Goal: Check status: Check status

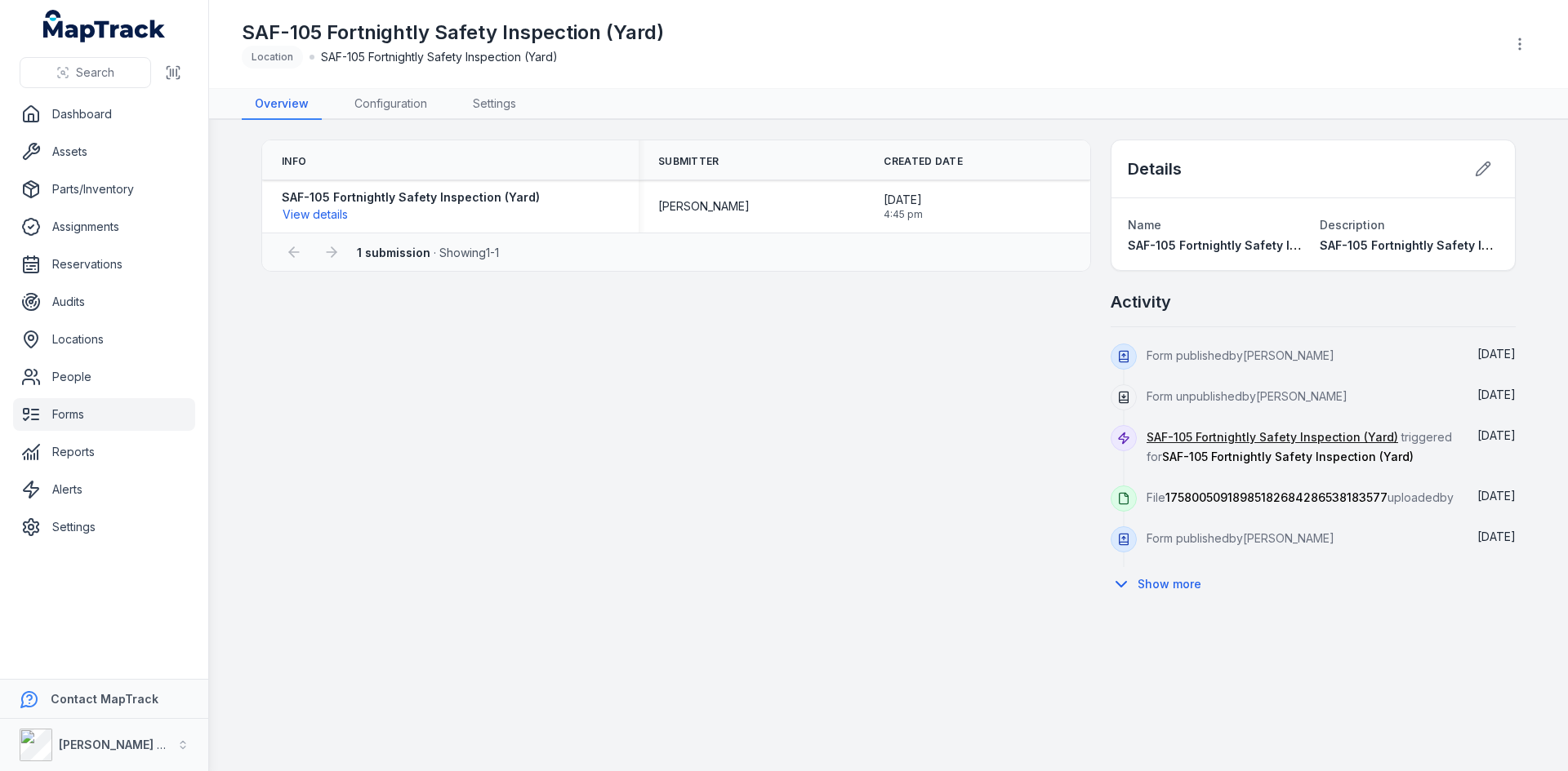
click at [684, 461] on div "Info Submitter Created Date SAF-105 Fortnightly Safety Inspection (Yard) View d…" at bounding box center [888, 371] width 1254 height 462
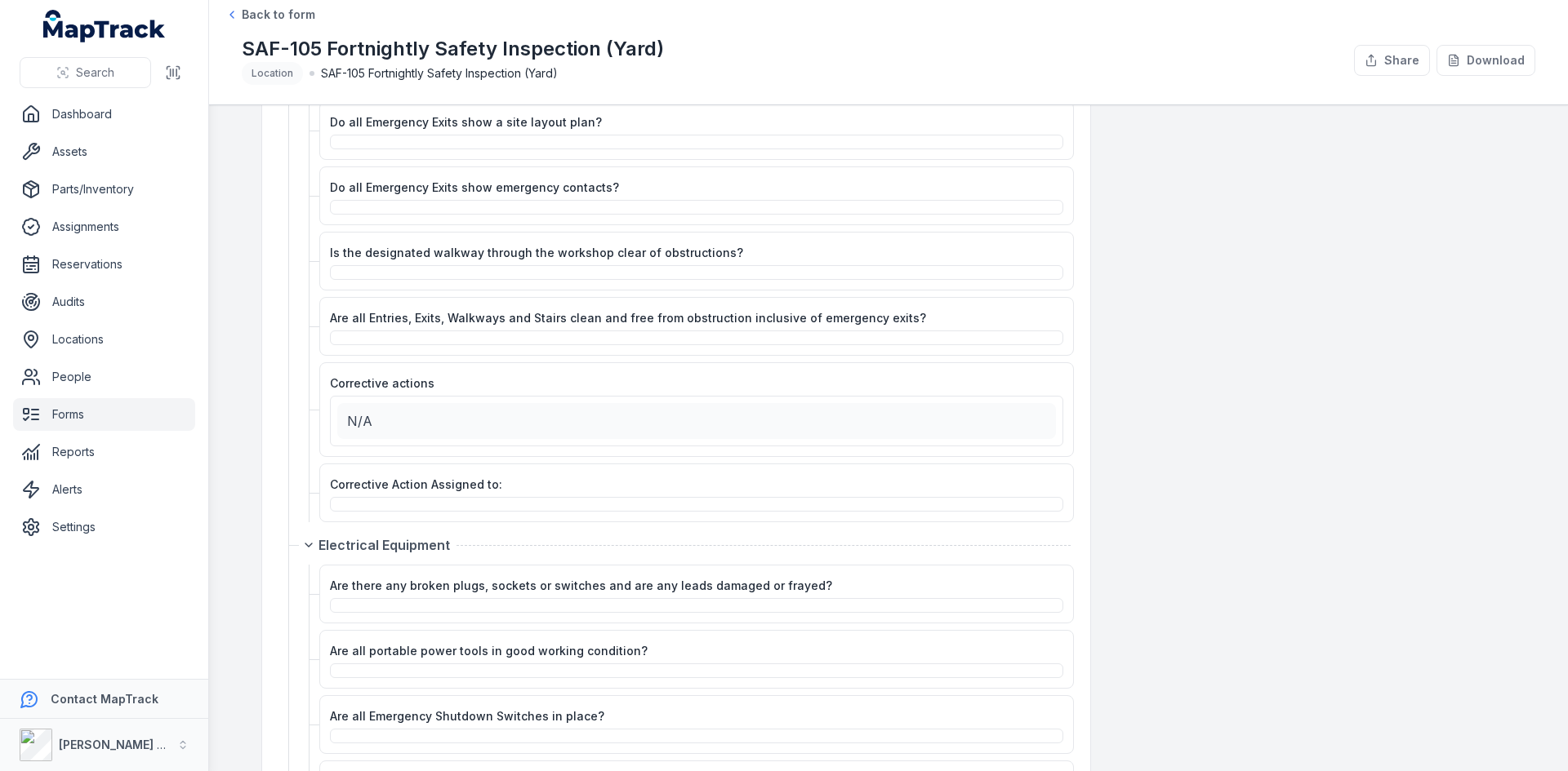
scroll to position [734, 0]
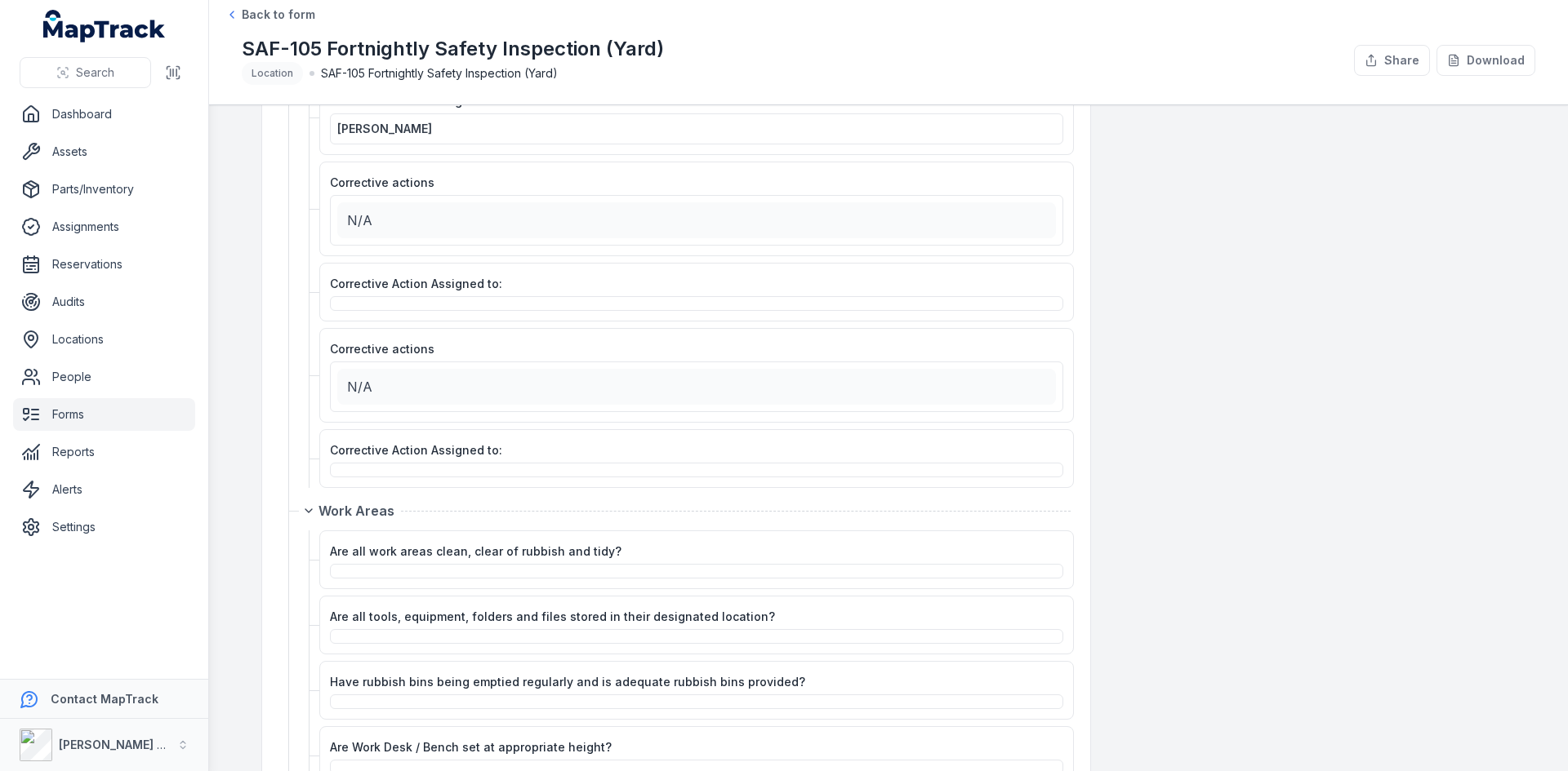
scroll to position [3837, 0]
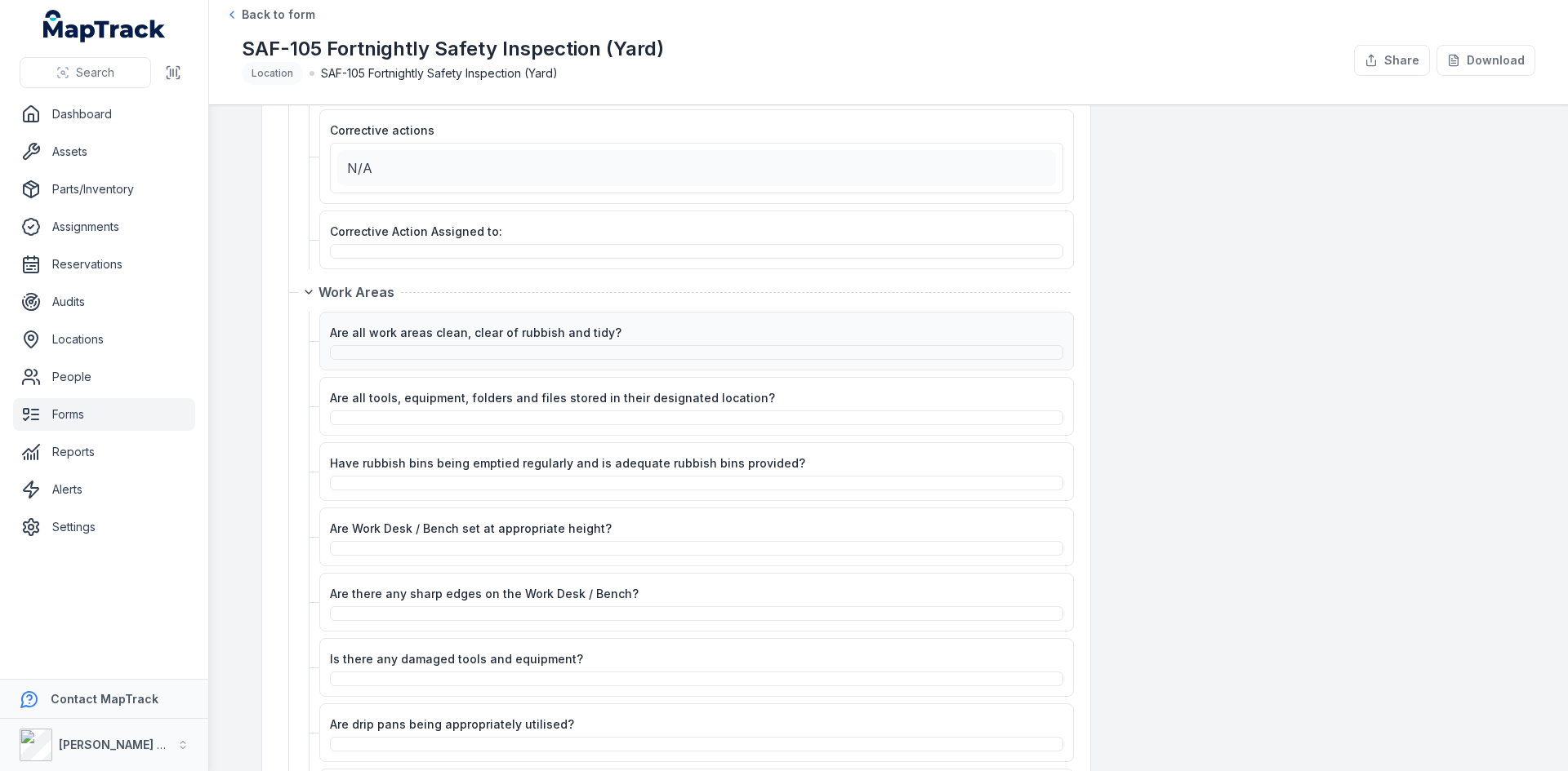
click at [675, 358] on div at bounding box center [697, 352] width 734 height 14
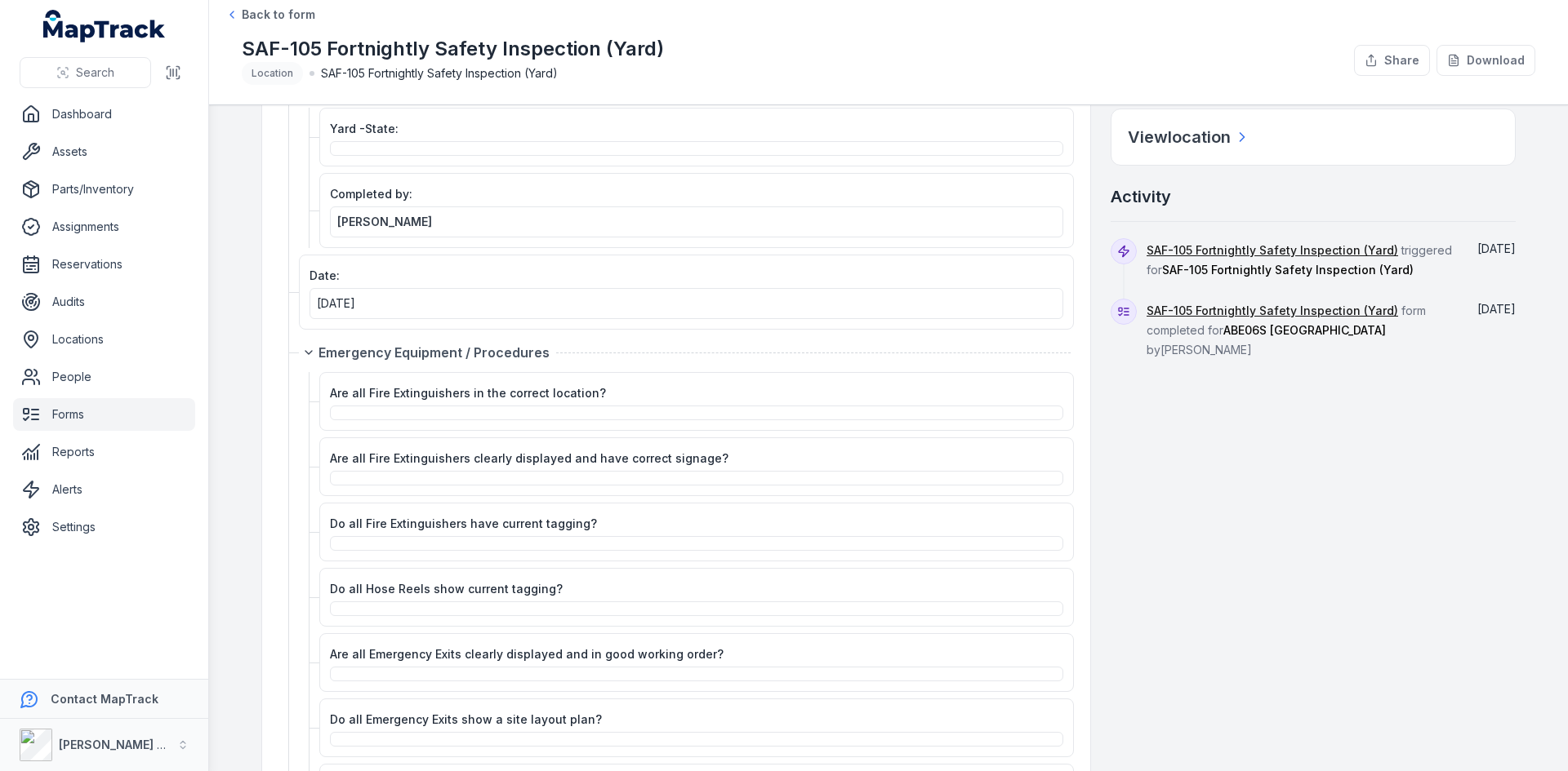
scroll to position [0, 0]
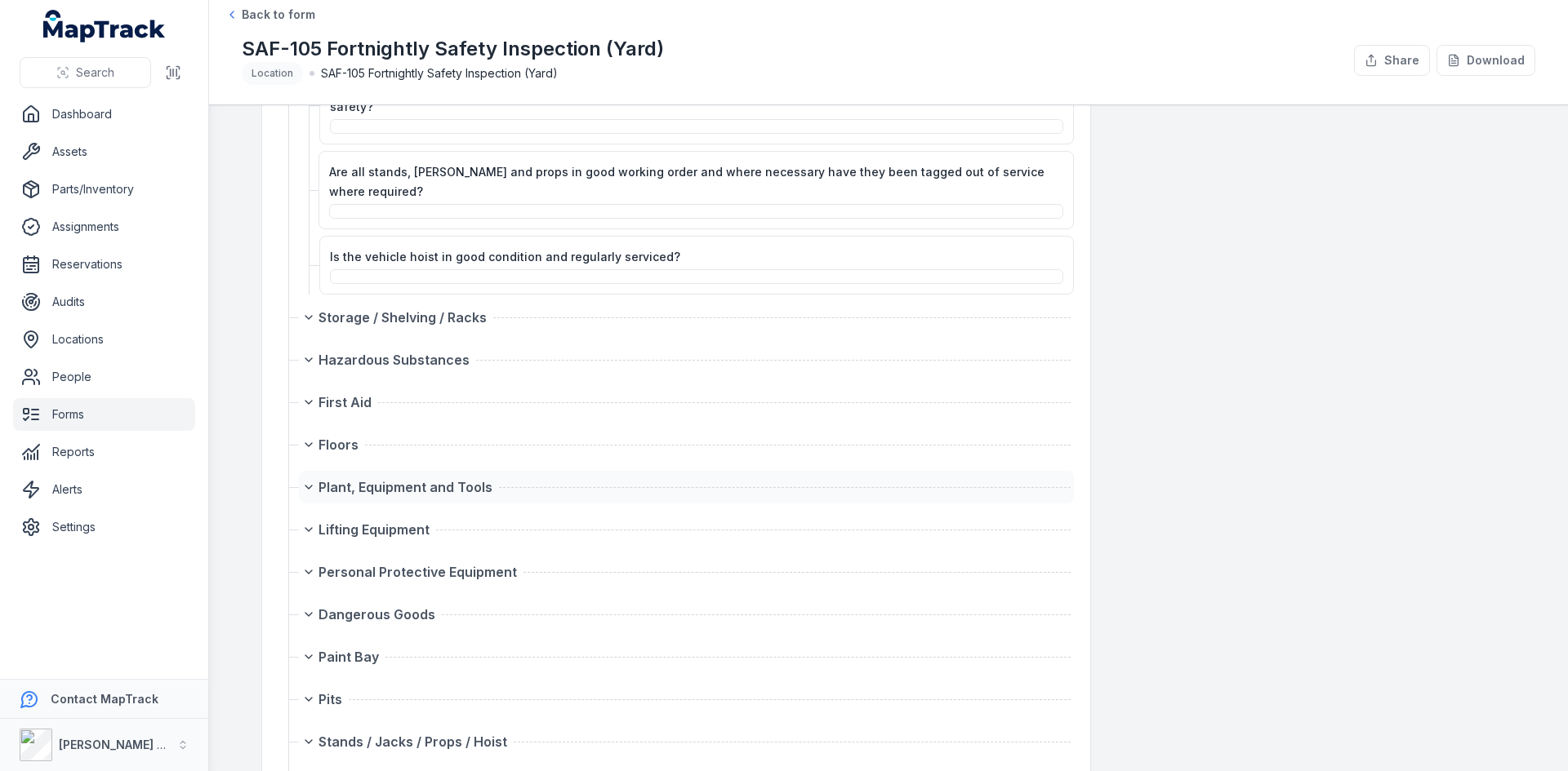
scroll to position [6530, 0]
click at [302, 312] on icon at bounding box center [309, 318] width 14 height 14
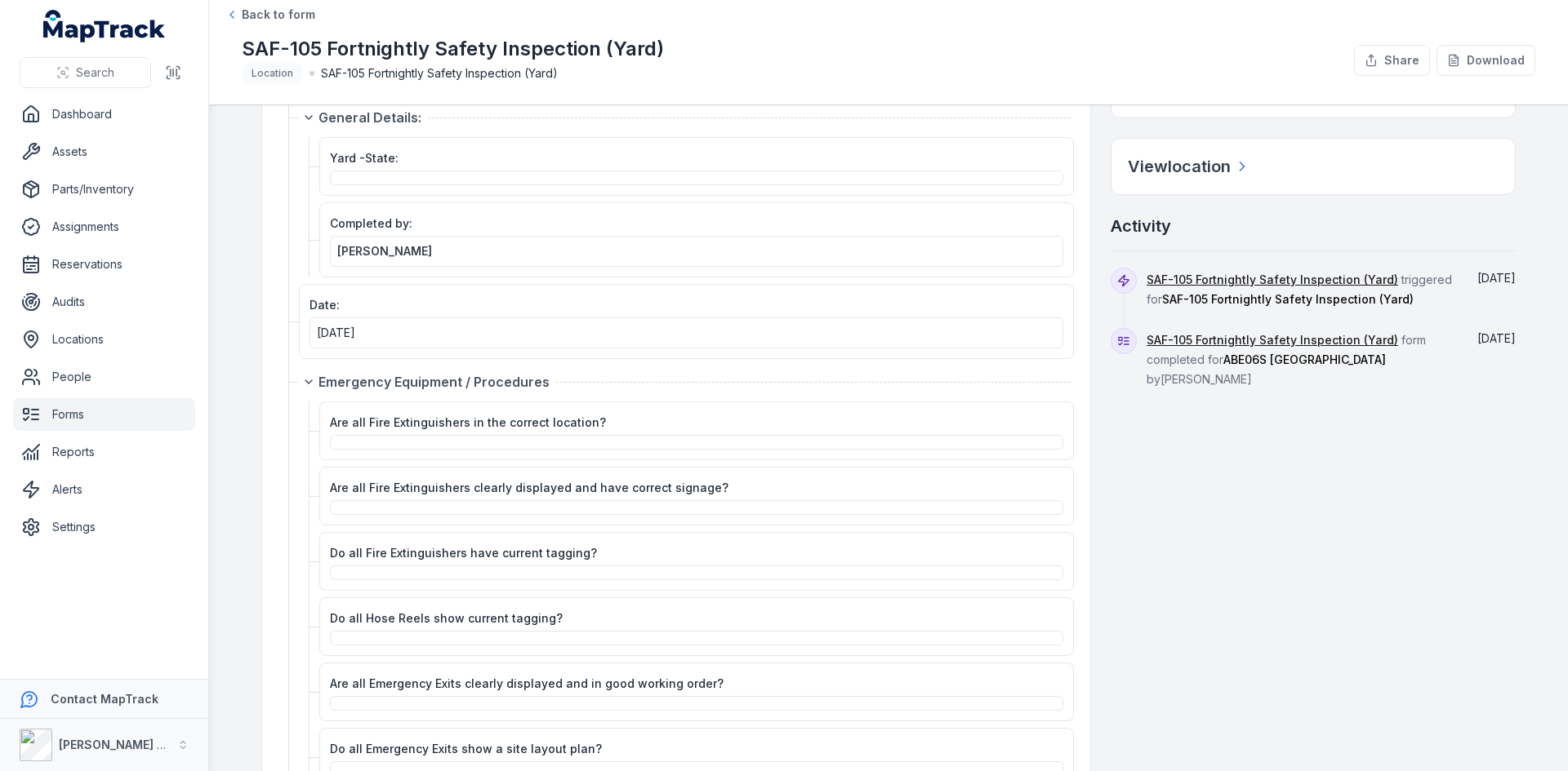
scroll to position [0, 0]
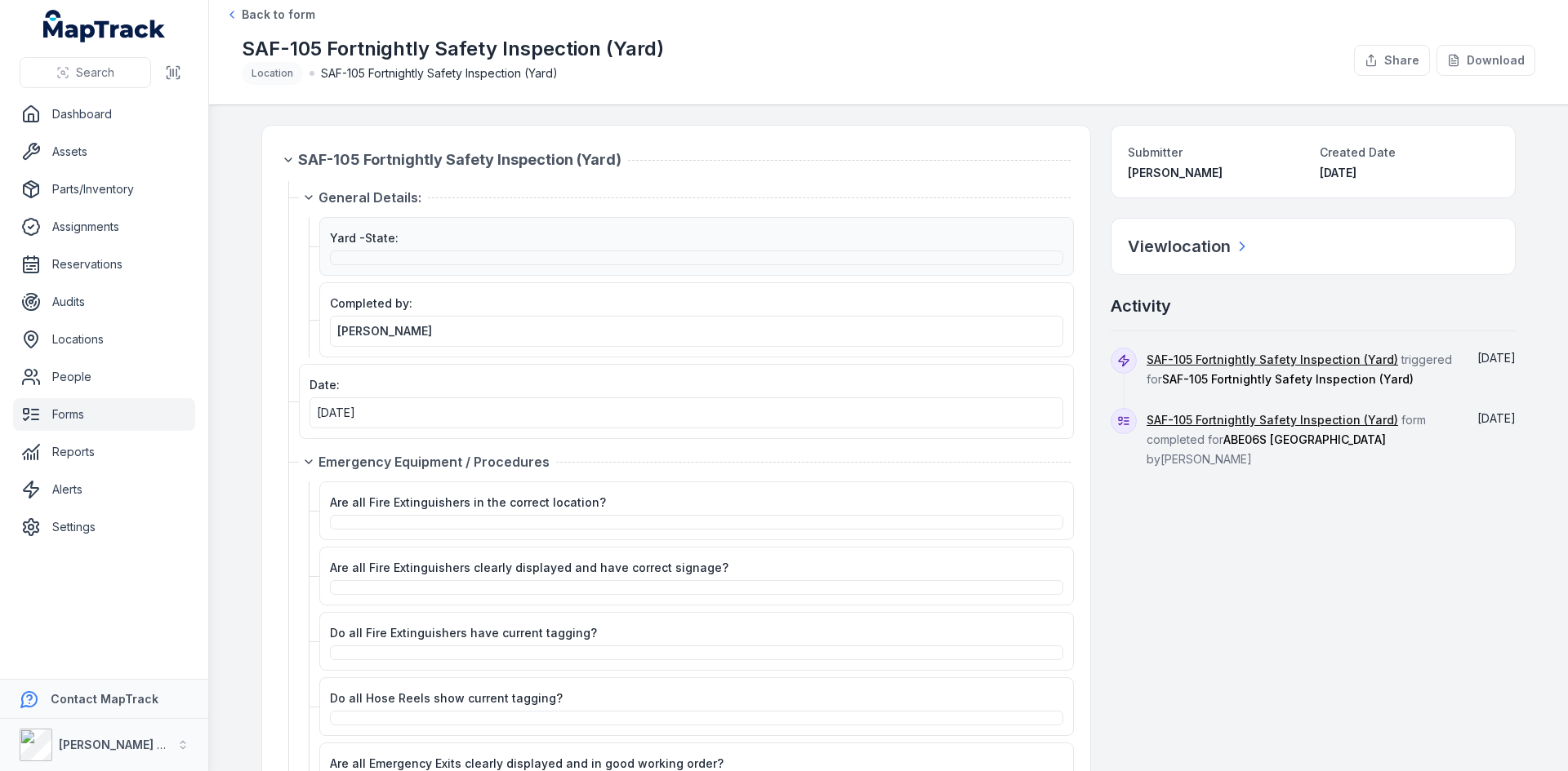
click at [395, 255] on div at bounding box center [697, 258] width 734 height 14
click at [302, 459] on icon at bounding box center [309, 462] width 14 height 14
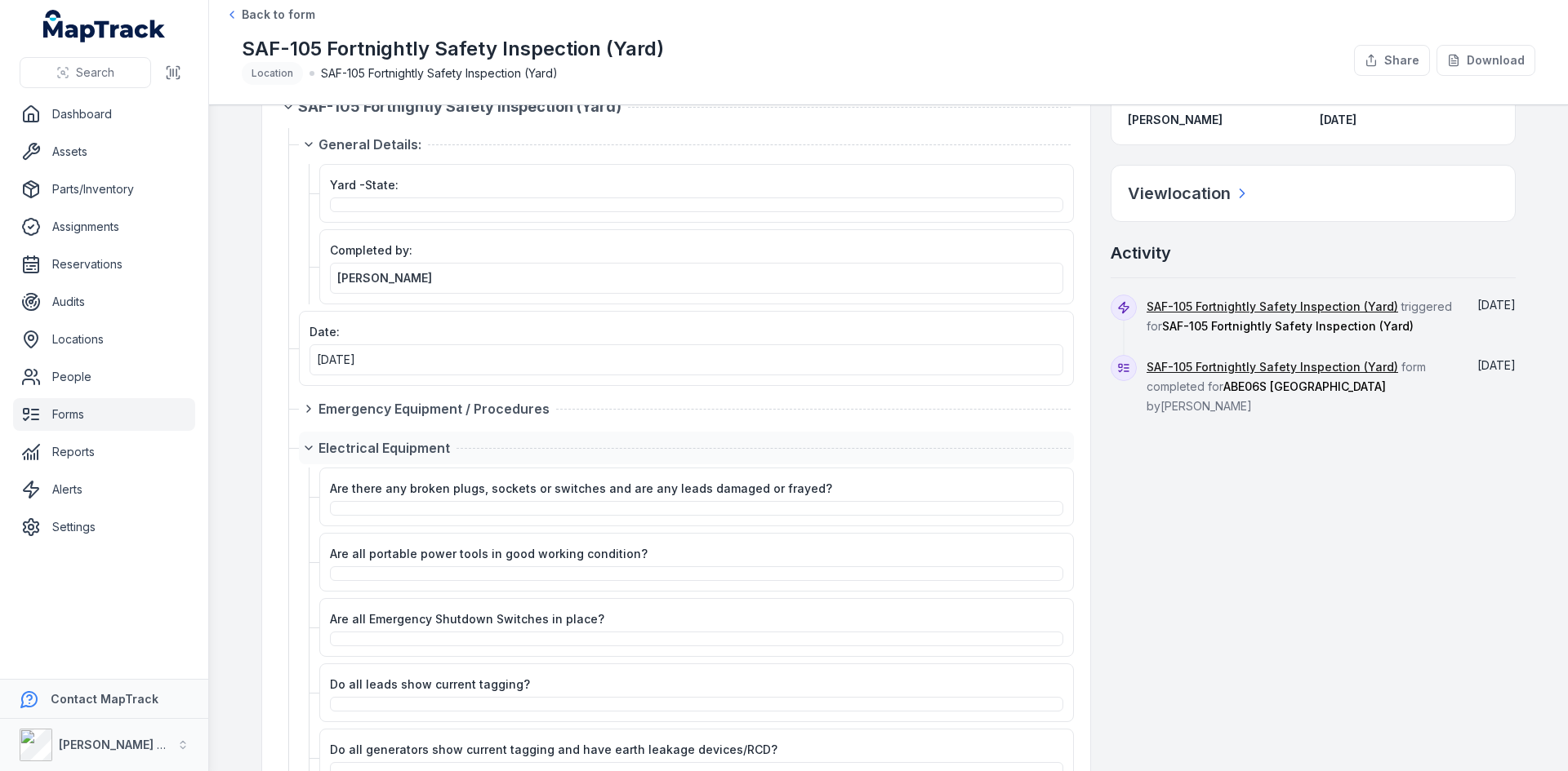
scroll to position [82, 0]
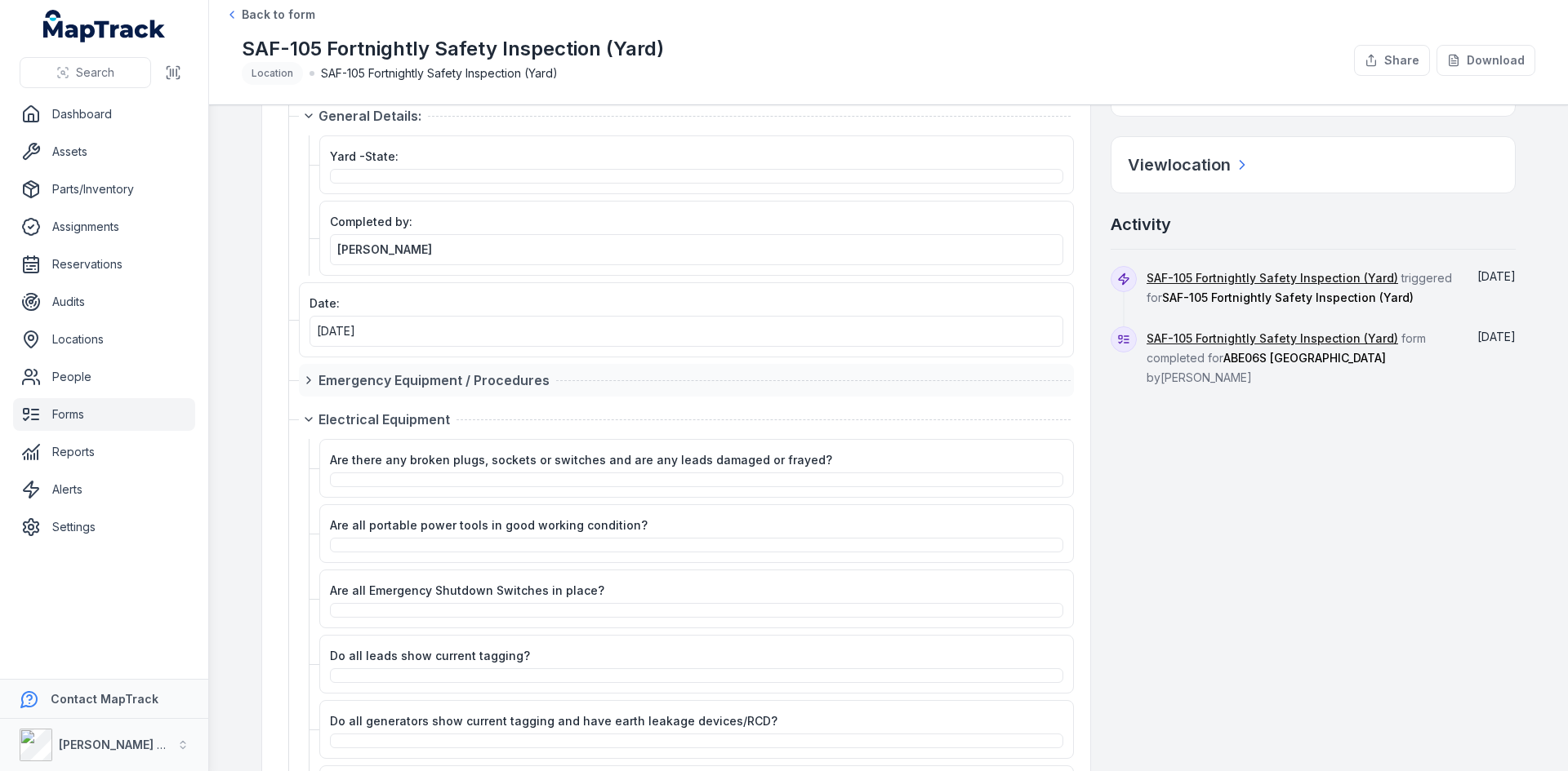
click at [307, 377] on icon at bounding box center [308, 380] width 3 height 7
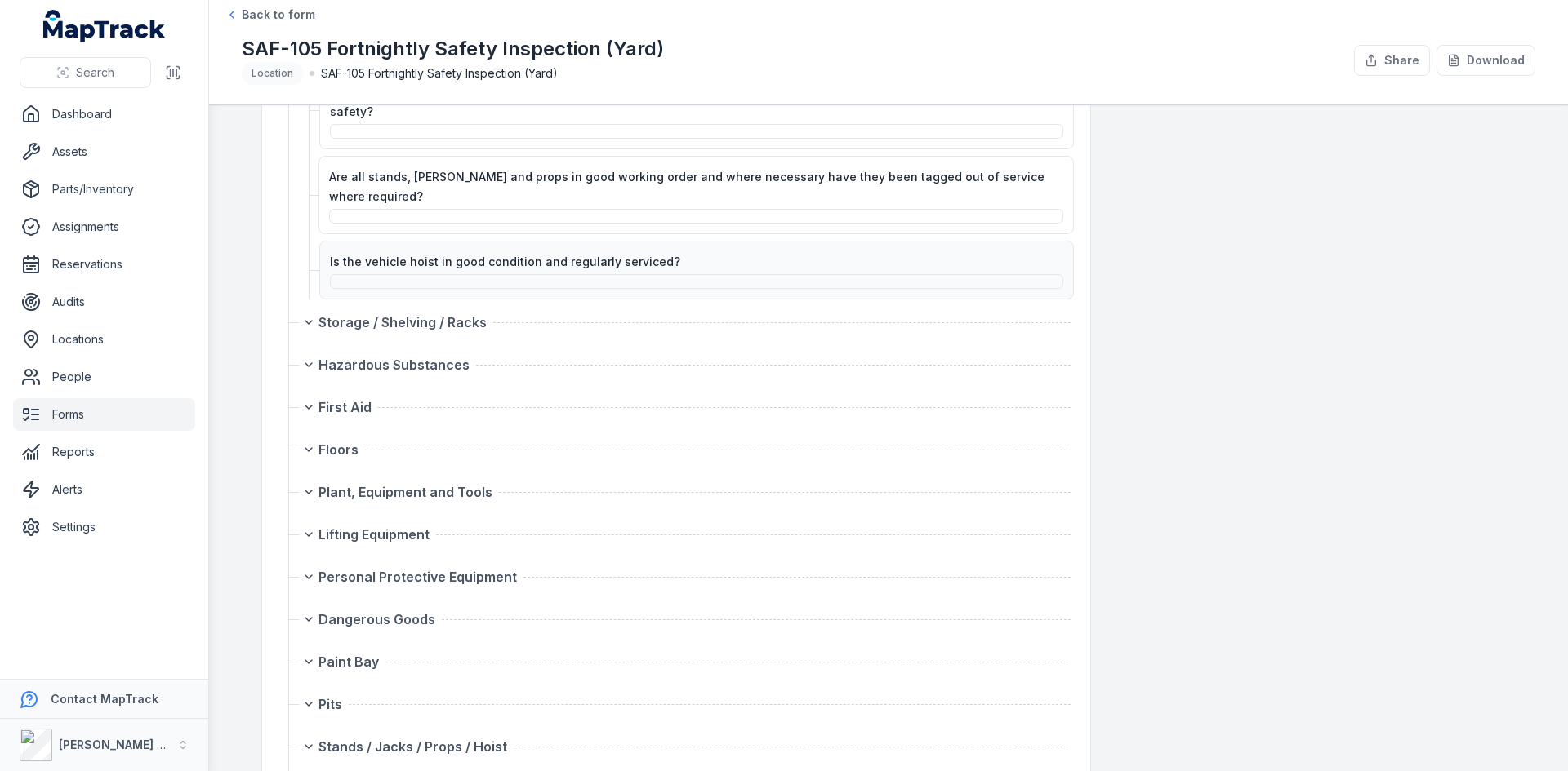
scroll to position [6530, 0]
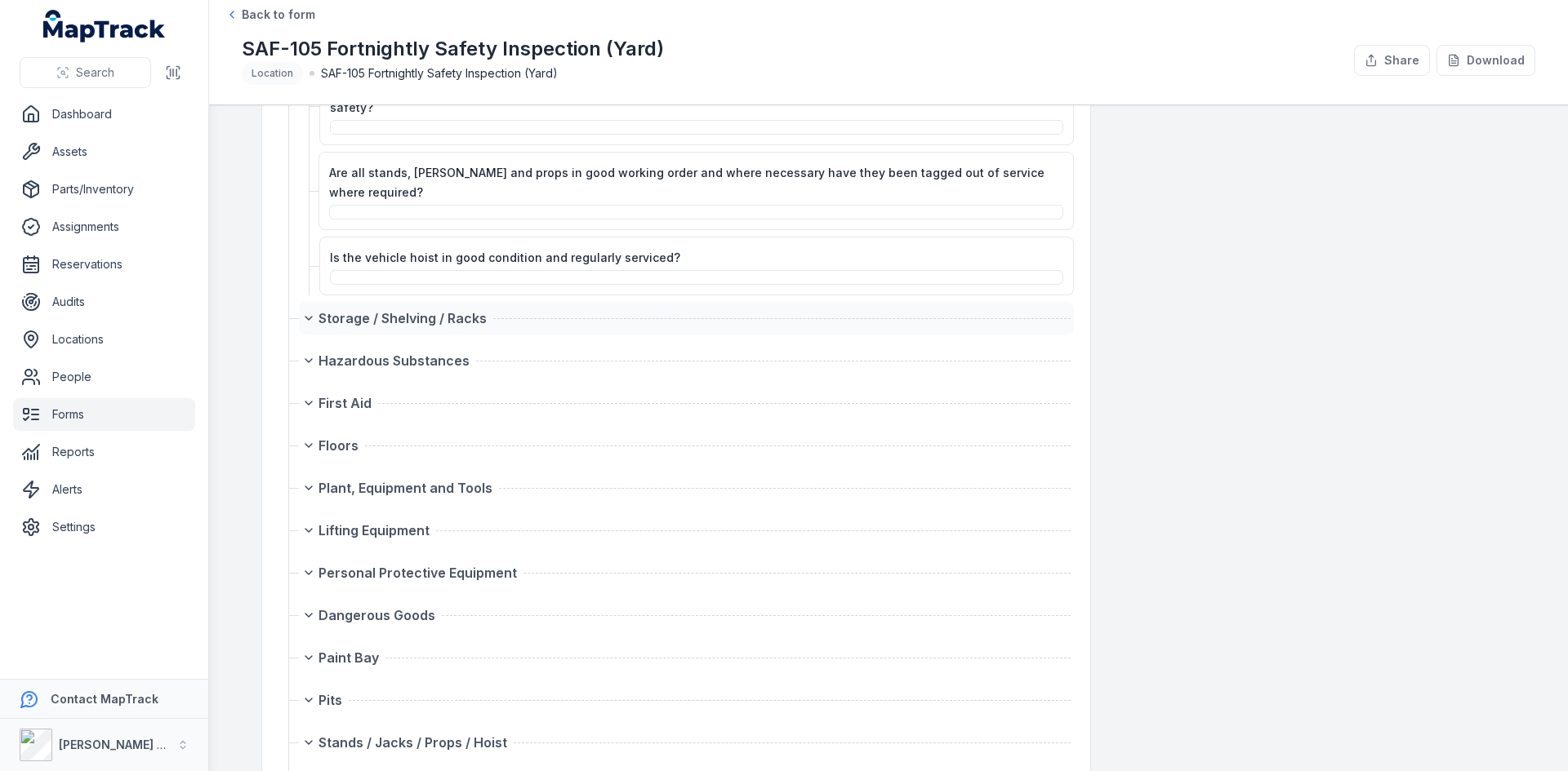
click at [307, 312] on icon at bounding box center [309, 318] width 14 height 14
click at [510, 387] on div "First Aid" at bounding box center [686, 403] width 775 height 33
click at [385, 394] on div "First Aid" at bounding box center [694, 403] width 752 height 19
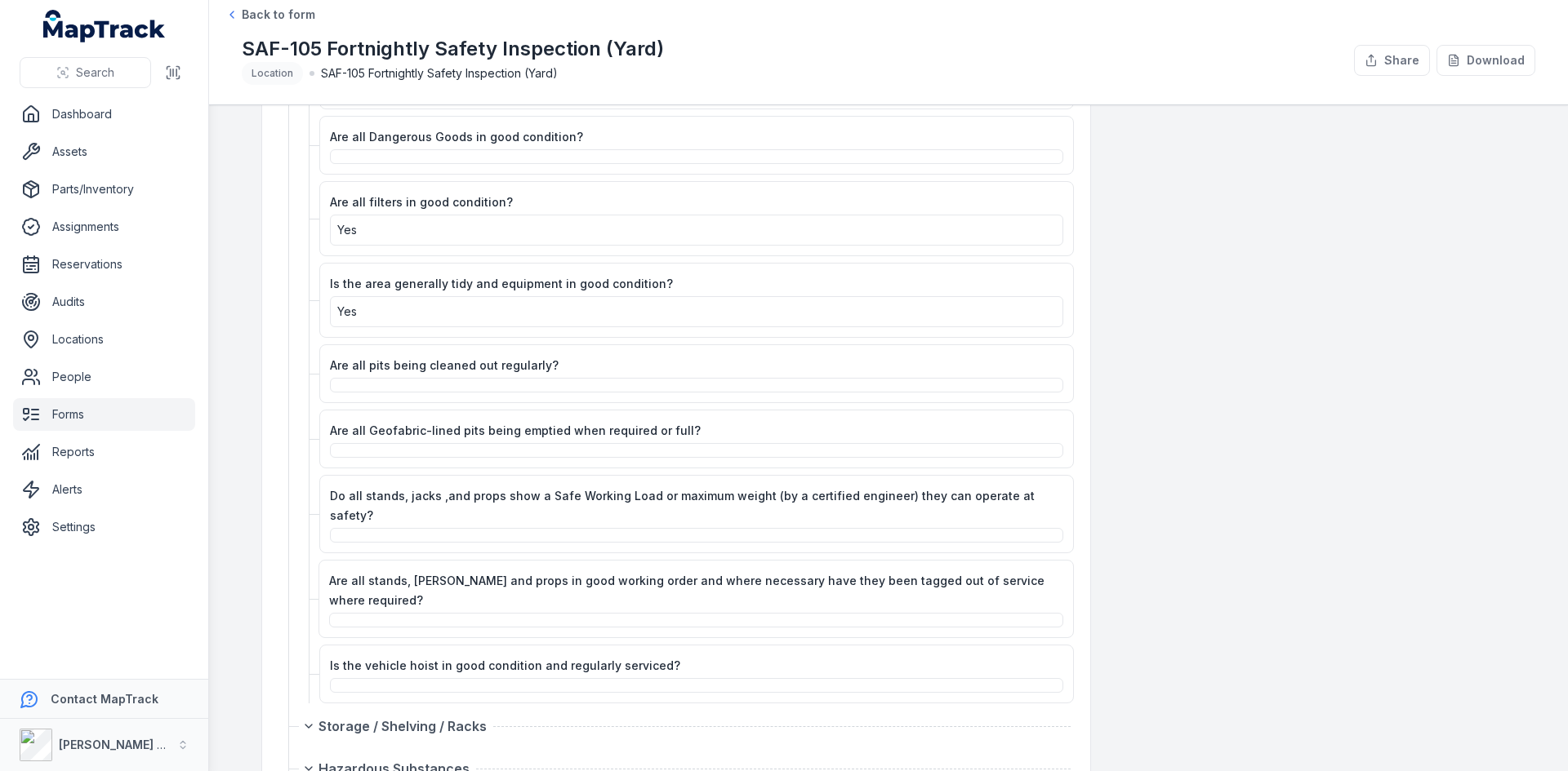
scroll to position [6612, 0]
